Goal: Transaction & Acquisition: Subscribe to service/newsletter

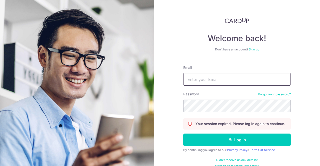
click at [223, 78] on input "Email" at bounding box center [237, 79] width 108 height 13
type input "jingfenlim@gmail.com"
click at [183, 134] on button "Log in" at bounding box center [237, 140] width 108 height 13
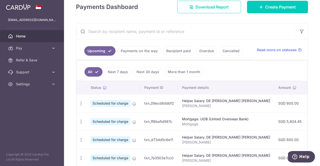
click at [179, 69] on link "More than 1 month" at bounding box center [184, 72] width 39 height 10
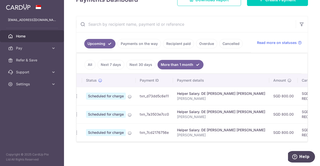
scroll to position [0, 3]
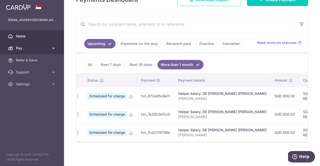
click at [28, 48] on span "Pay" at bounding box center [32, 48] width 33 height 5
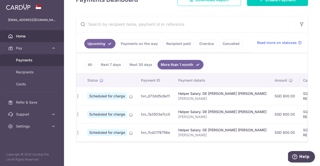
click at [27, 59] on span "Payments" at bounding box center [32, 60] width 33 height 5
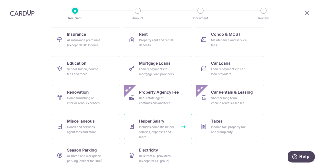
scroll to position [57, 0]
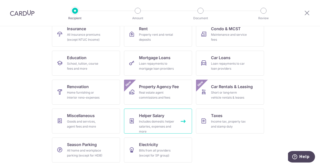
click at [147, 122] on div "Includes domestic helper salaries, expenses and more" at bounding box center [157, 126] width 36 height 15
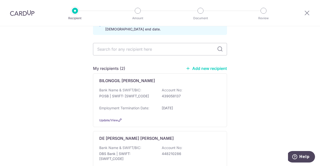
scroll to position [31, 0]
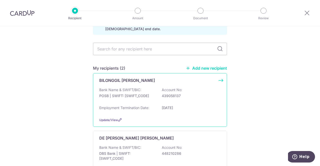
click at [144, 92] on div "Bank Name & SWIFT/BIC: POSB | SWIFT: DBSSSGSGXXX Account No: 439058137" at bounding box center [160, 96] width 122 height 16
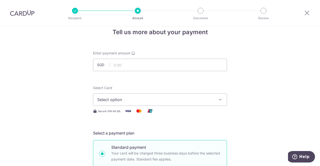
scroll to position [9, 0]
click at [144, 62] on input "text" at bounding box center [160, 65] width 134 height 13
type input "600.00"
click at [150, 104] on button "Select option" at bounding box center [160, 99] width 134 height 13
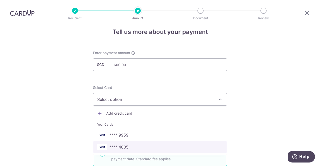
click at [132, 145] on span "**** 4005" at bounding box center [160, 147] width 126 height 6
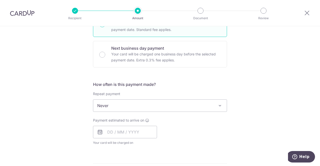
scroll to position [139, 0]
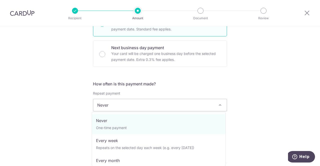
click at [120, 110] on span "Never" at bounding box center [160, 105] width 134 height 12
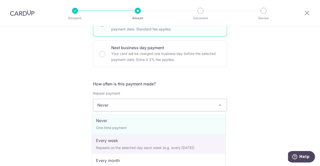
scroll to position [22, 0]
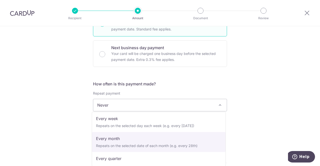
select select "3"
type input "31/08/2026"
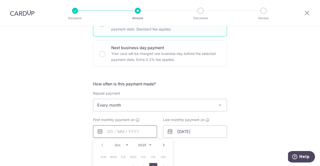
click at [111, 134] on input "text" at bounding box center [125, 132] width 64 height 13
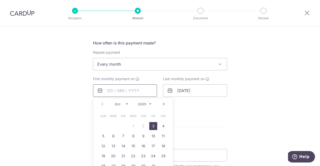
scroll to position [180, 0]
click at [154, 123] on link "3" at bounding box center [153, 126] width 8 height 8
type input "03/10/2025"
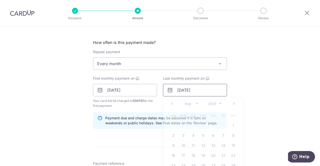
click at [191, 93] on input "[DATE]" at bounding box center [195, 90] width 64 height 13
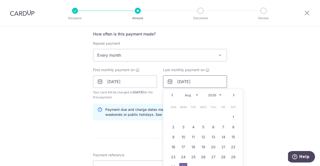
scroll to position [194, 0]
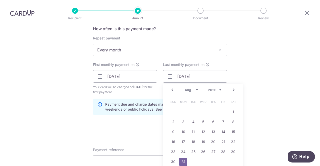
click at [233, 90] on link "Next" at bounding box center [234, 90] width 6 height 6
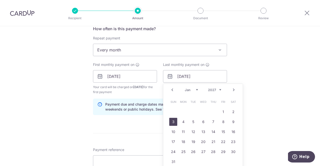
click at [172, 122] on link "3" at bounding box center [173, 122] width 8 height 8
type input "03/01/2027"
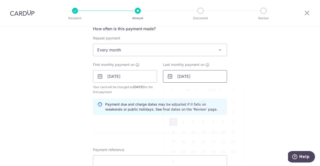
click at [198, 79] on input "03/01/2027" at bounding box center [195, 76] width 64 height 13
click at [266, 96] on div "Tell us more about your payment Enter payment amount SGD 600.00 600.00 Select C…" at bounding box center [160, 71] width 320 height 478
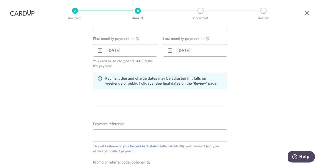
scroll to position [221, 0]
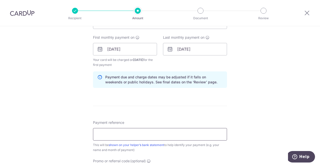
click at [162, 134] on input "Payment reference" at bounding box center [160, 134] width 134 height 13
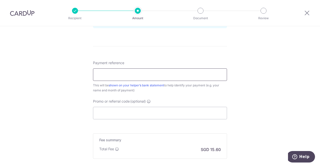
scroll to position [282, 0]
type input "Salary"
click at [129, 109] on input "Promo or referral code (optional)" at bounding box center [160, 112] width 134 height 13
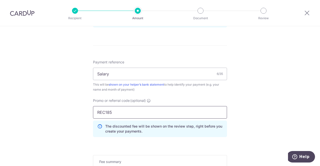
type input "REC185"
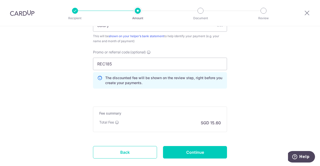
scroll to position [331, 0]
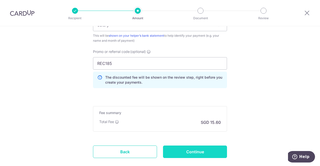
click at [196, 152] on input "Continue" at bounding box center [195, 152] width 64 height 13
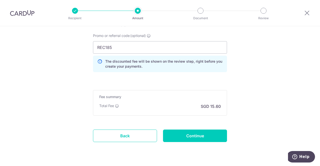
scroll to position [327, 0]
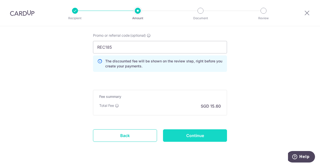
click at [192, 134] on input "Continue" at bounding box center [195, 136] width 64 height 13
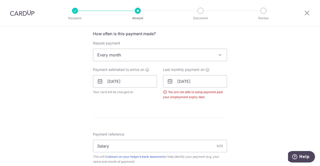
scroll to position [189, 0]
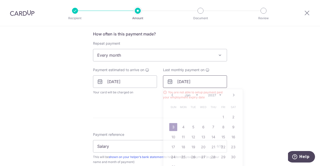
click at [199, 84] on input "03/01/2027" at bounding box center [195, 82] width 64 height 13
click at [214, 94] on select "2025 2026 2027 2028 2029 2030 2031 2032 2033 2034 2035" at bounding box center [214, 95] width 13 height 4
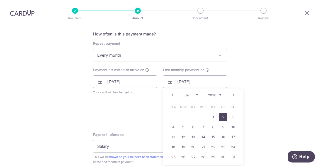
click at [222, 117] on link "2" at bounding box center [223, 117] width 8 height 8
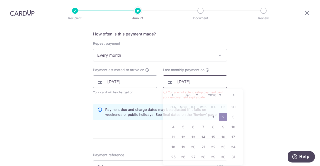
click at [198, 81] on input "02/01/2026" at bounding box center [195, 82] width 64 height 13
click at [183, 128] on link "5" at bounding box center [183, 127] width 8 height 8
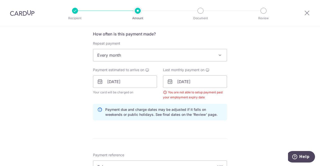
click at [260, 92] on div "Tell us more about your payment Enter payment amount SGD 600.00 600.00 Select C…" at bounding box center [160, 87] width 320 height 500
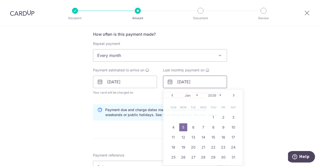
click at [198, 77] on input "05/01/2026" at bounding box center [195, 82] width 64 height 13
click at [171, 95] on link "Prev" at bounding box center [172, 96] width 6 height 6
click at [202, 118] on link "3" at bounding box center [203, 118] width 8 height 8
type input "03/12/2025"
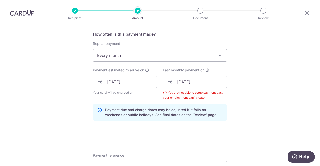
click at [257, 94] on div "Tell us more about your payment Enter payment amount SGD 600.00 600.00 Select C…" at bounding box center [160, 88] width 320 height 500
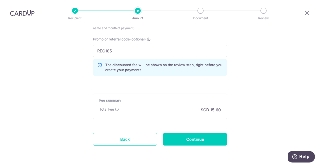
scroll to position [359, 0]
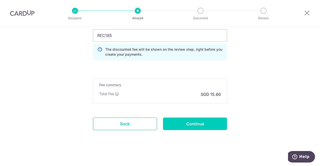
click at [100, 120] on link "Back" at bounding box center [125, 124] width 64 height 13
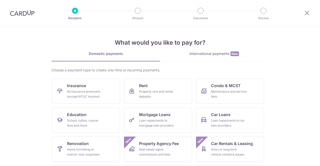
scroll to position [42, 0]
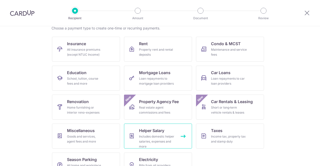
click at [152, 138] on div "Includes domestic helper salaries, expenses and more" at bounding box center [157, 141] width 36 height 15
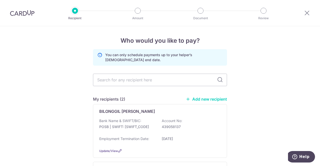
scroll to position [80, 0]
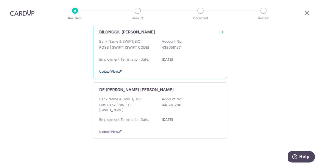
click at [113, 70] on span "Update/View" at bounding box center [108, 72] width 19 height 4
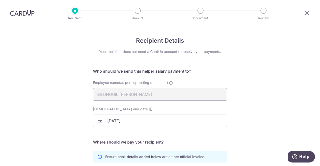
scroll to position [91, 0]
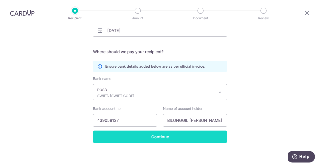
click at [171, 136] on input "Continue" at bounding box center [160, 137] width 134 height 13
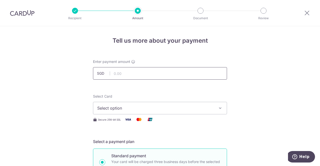
click at [160, 72] on input "text" at bounding box center [160, 73] width 134 height 13
type input "600.00"
click at [194, 98] on div "Select Card Select option Add credit card Your Cards **** 9959 **** 4005" at bounding box center [160, 104] width 134 height 21
click at [186, 109] on span "Select option" at bounding box center [155, 108] width 117 height 6
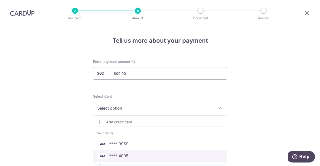
click at [156, 155] on span "**** 4005" at bounding box center [160, 156] width 126 height 6
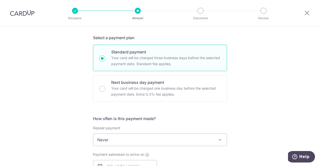
scroll to position [107, 0]
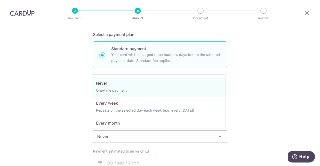
click at [142, 137] on span "Never" at bounding box center [160, 137] width 134 height 12
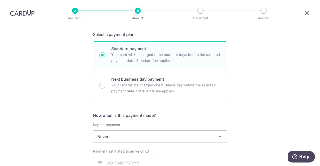
click at [142, 137] on span "Never" at bounding box center [160, 137] width 134 height 12
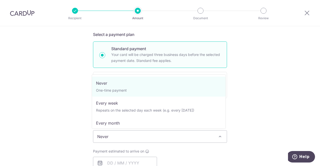
click at [142, 137] on span "Never" at bounding box center [160, 137] width 134 height 12
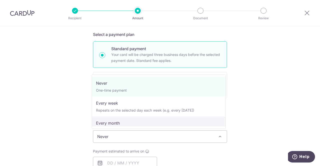
select select "3"
type input "31/08/2026"
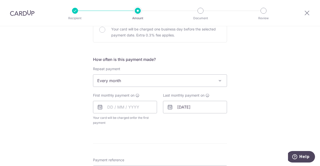
scroll to position [174, 0]
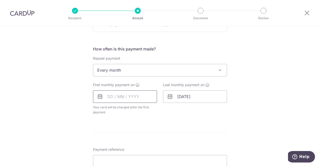
click at [126, 102] on input "text" at bounding box center [125, 97] width 64 height 13
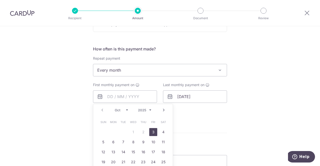
click at [150, 131] on link "3" at bounding box center [153, 132] width 8 height 8
type input "[DATE]"
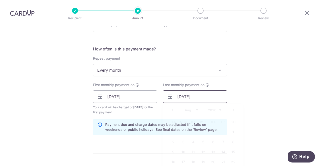
click at [189, 95] on input "31/08/2026" at bounding box center [195, 97] width 64 height 13
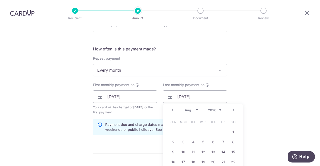
click at [189, 112] on div "Prev Next Jan Feb Mar Apr May Jun Jul Aug Sep Oct Nov Dec 2025 2026 2027 2028 2…" at bounding box center [203, 110] width 80 height 12
click at [189, 110] on select "Jan Feb Mar Apr May Jun Jul Aug Sep Oct Nov Dec" at bounding box center [191, 110] width 13 height 4
click at [231, 131] on link "3" at bounding box center [233, 132] width 8 height 8
type input "03/01/2026"
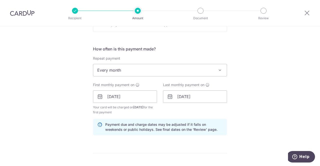
click at [267, 97] on div "Tell us more about your payment Enter payment amount SGD 600.00 600.00 Select C…" at bounding box center [160, 91] width 320 height 478
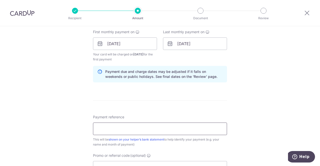
scroll to position [230, 0]
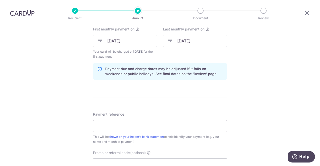
click at [143, 130] on input "Payment reference" at bounding box center [160, 126] width 134 height 13
type input "Salary"
click at [196, 101] on form "Enter payment amount SGD 600.00 600.00 Select Card **** 4005 Add credit card Yo…" at bounding box center [160, 40] width 134 height 421
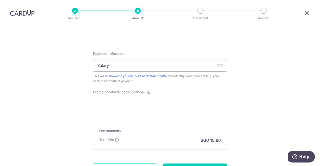
scroll to position [291, 0]
click at [141, 106] on input "Promo or referral code (optional)" at bounding box center [160, 103] width 134 height 13
type input "E"
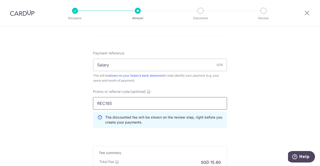
type input "REC185"
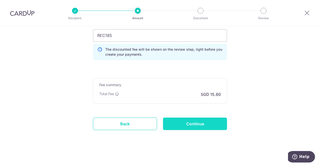
click at [197, 124] on input "Continue" at bounding box center [195, 124] width 64 height 13
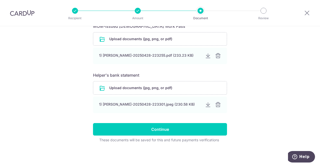
scroll to position [239, 0]
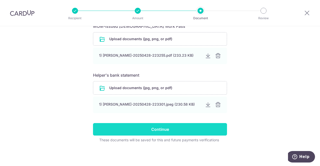
click at [163, 130] on input "Continue" at bounding box center [160, 129] width 134 height 13
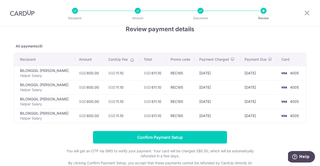
scroll to position [12, 0]
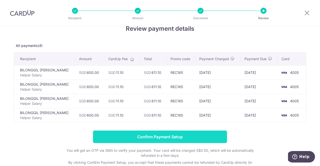
click at [175, 135] on input "Confirm Payment Setup" at bounding box center [160, 137] width 134 height 13
